Goal: Ask a question

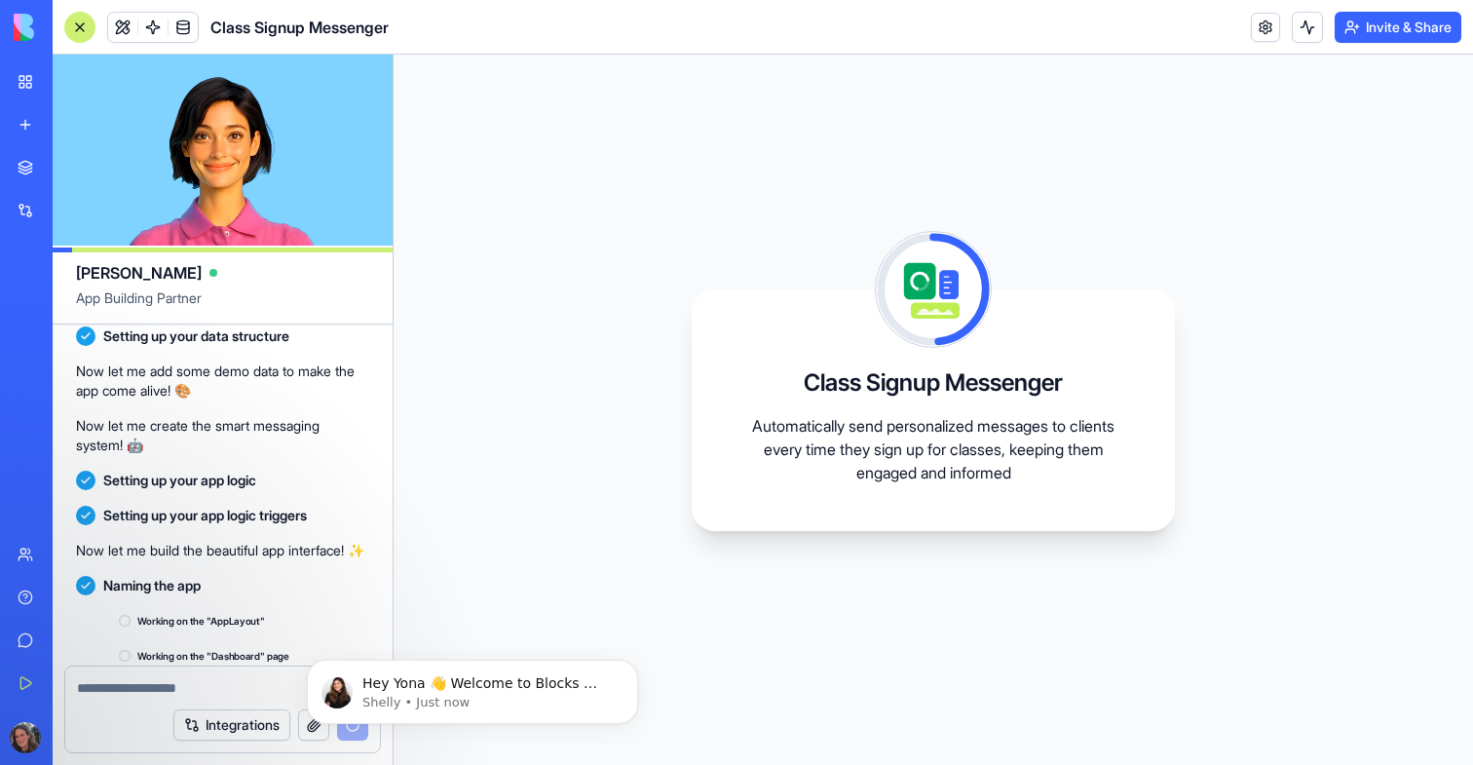
scroll to position [446, 0]
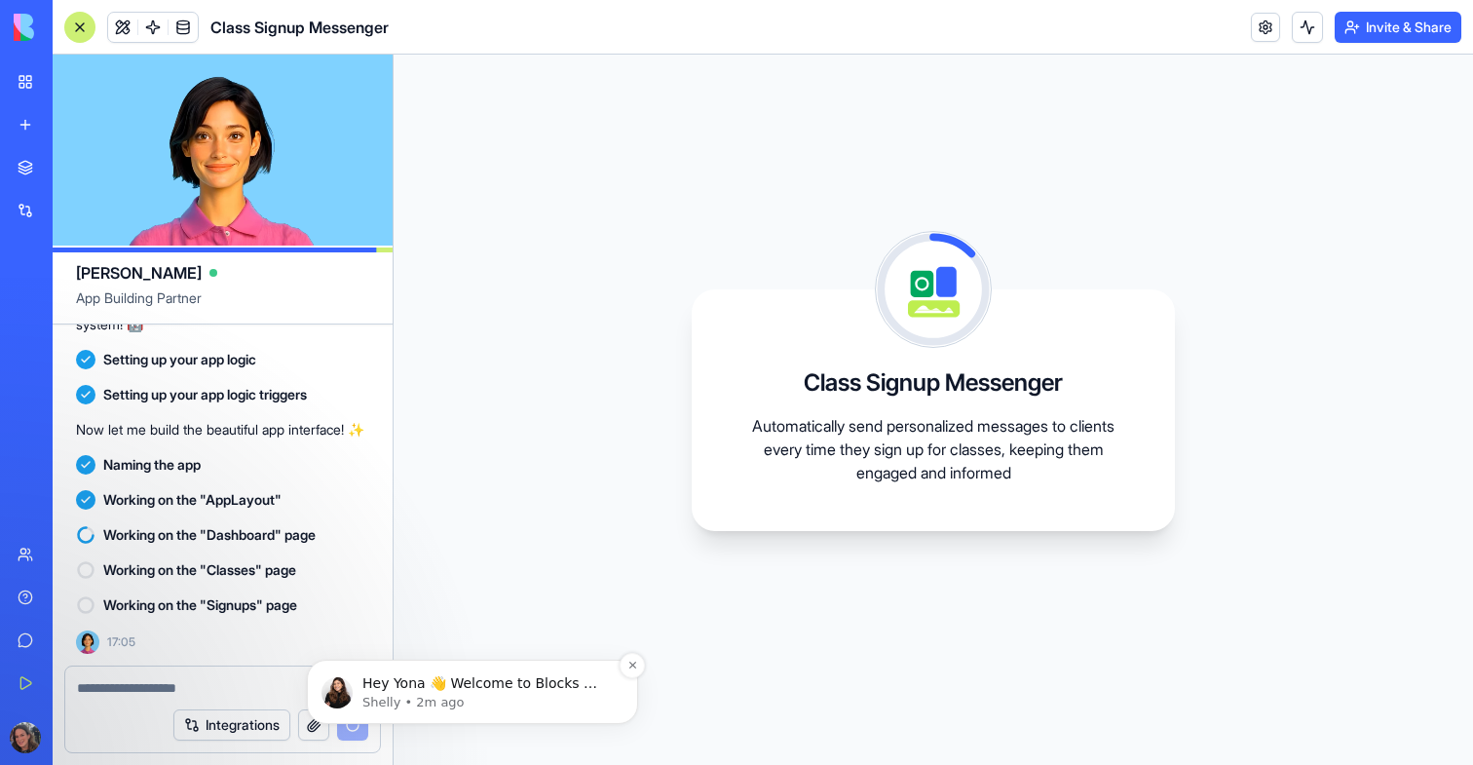
click at [550, 686] on span "Hey Yona 👋 Welcome to Blocks 🙌 I'm here if you have any questions!" at bounding box center [483, 692] width 242 height 35
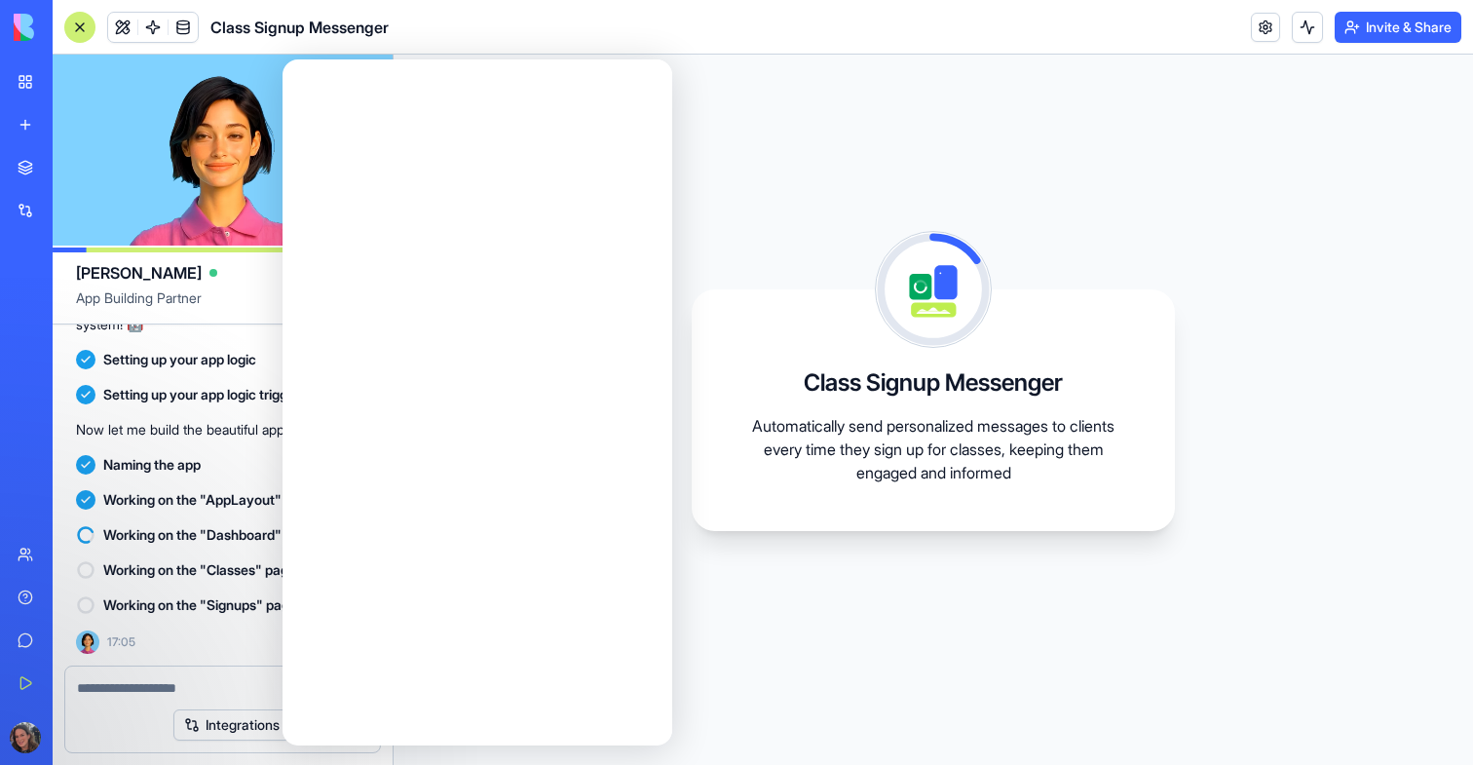
scroll to position [0, 0]
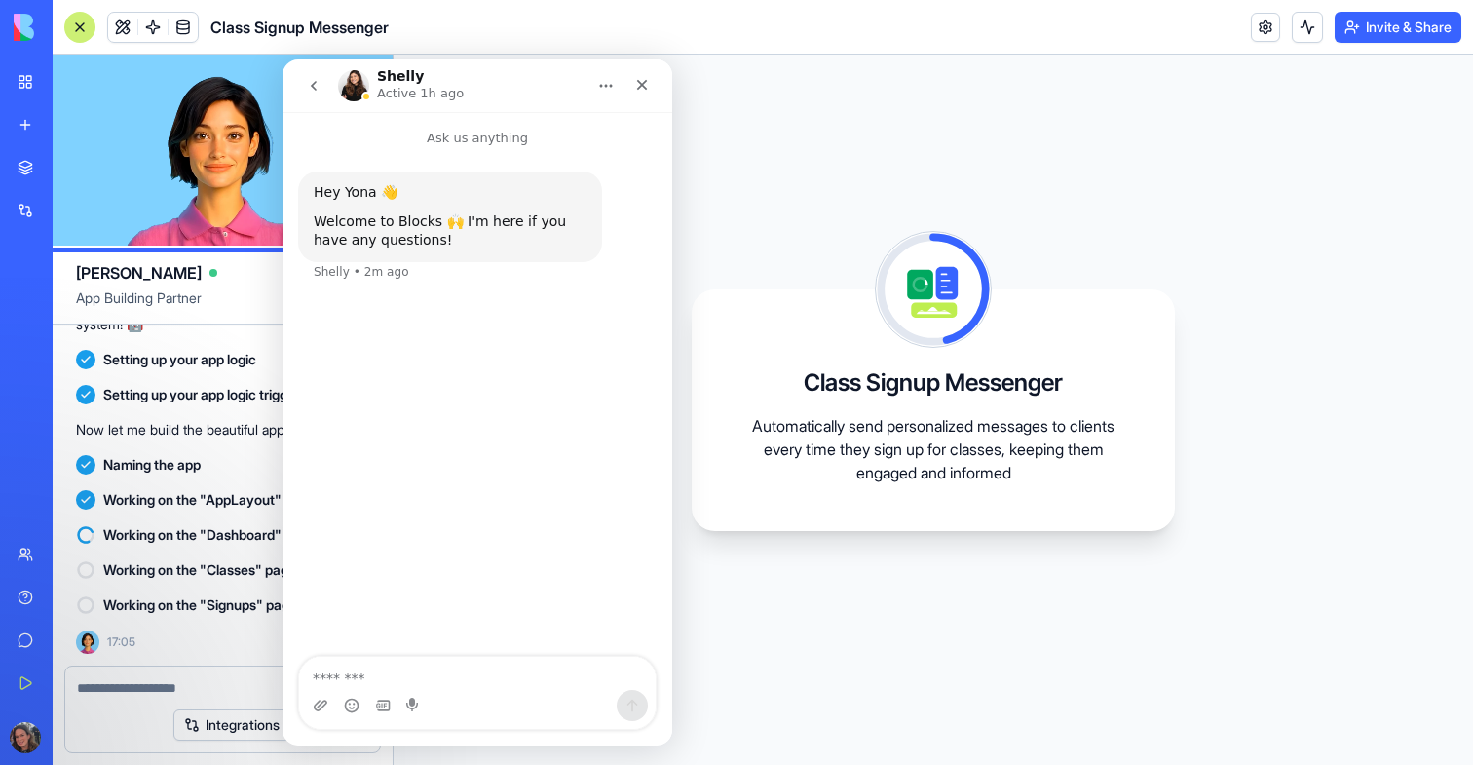
click at [392, 72] on h1 "Shelly" at bounding box center [400, 76] width 47 height 15
drag, startPoint x: 392, startPoint y: 72, endPoint x: 450, endPoint y: 72, distance: 58.5
click at [393, 72] on h1 "Shelly" at bounding box center [400, 76] width 47 height 15
click at [644, 86] on icon "Close" at bounding box center [642, 85] width 11 height 11
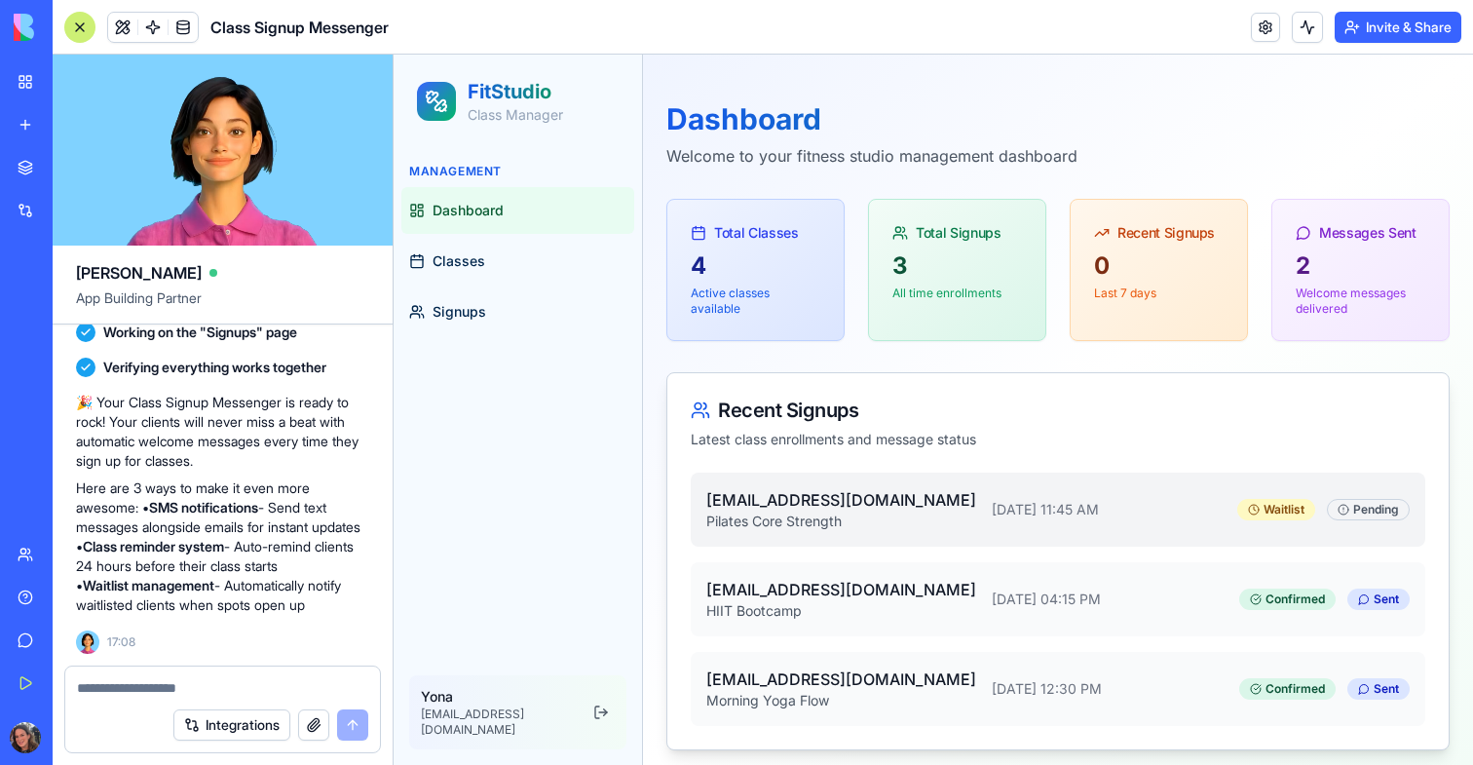
scroll to position [9, 0]
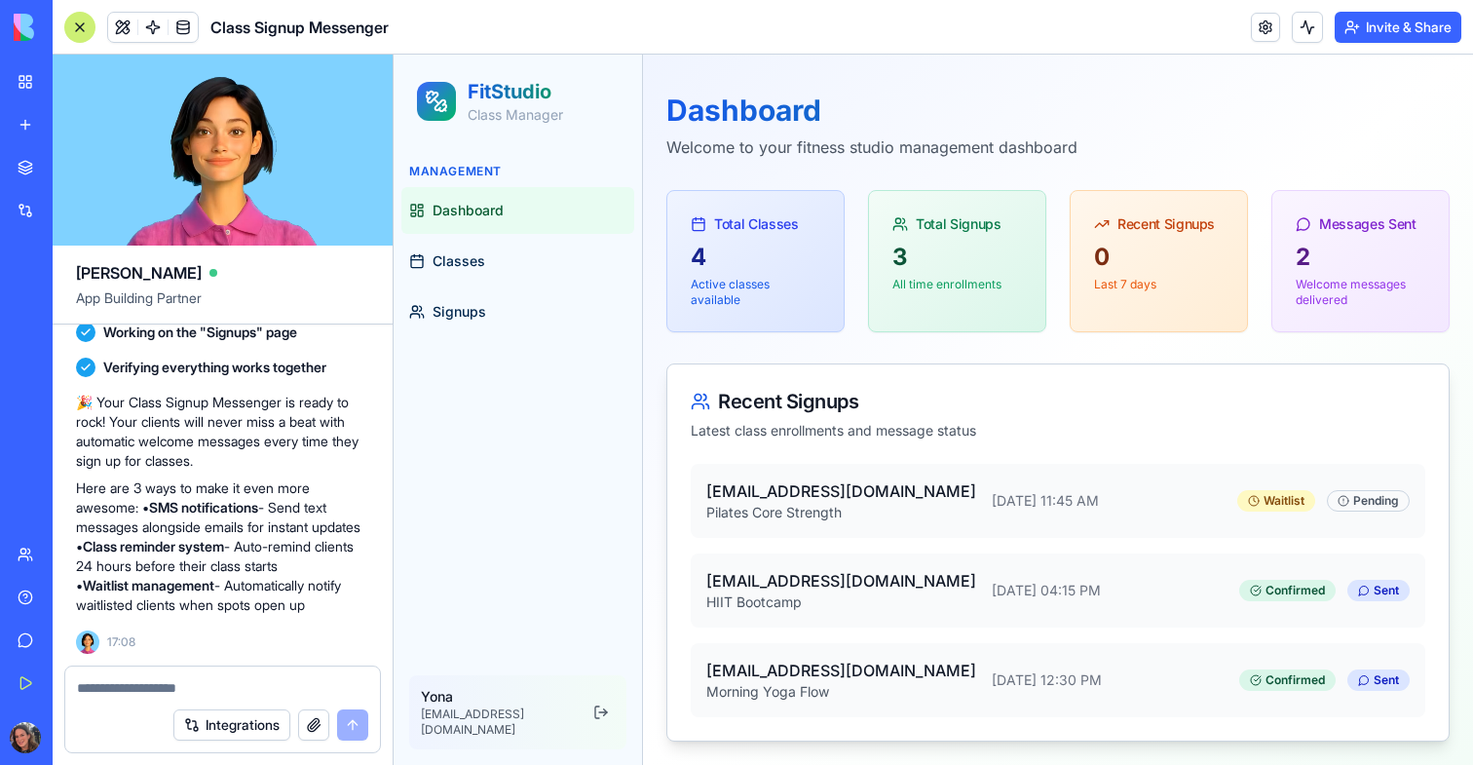
click at [1132, 383] on div "Recent Signups Latest class enrollments and message status" at bounding box center [1057, 413] width 781 height 99
click at [1311, 235] on div "Messages Sent" at bounding box center [1361, 216] width 176 height 51
